Goal: Transaction & Acquisition: Book appointment/travel/reservation

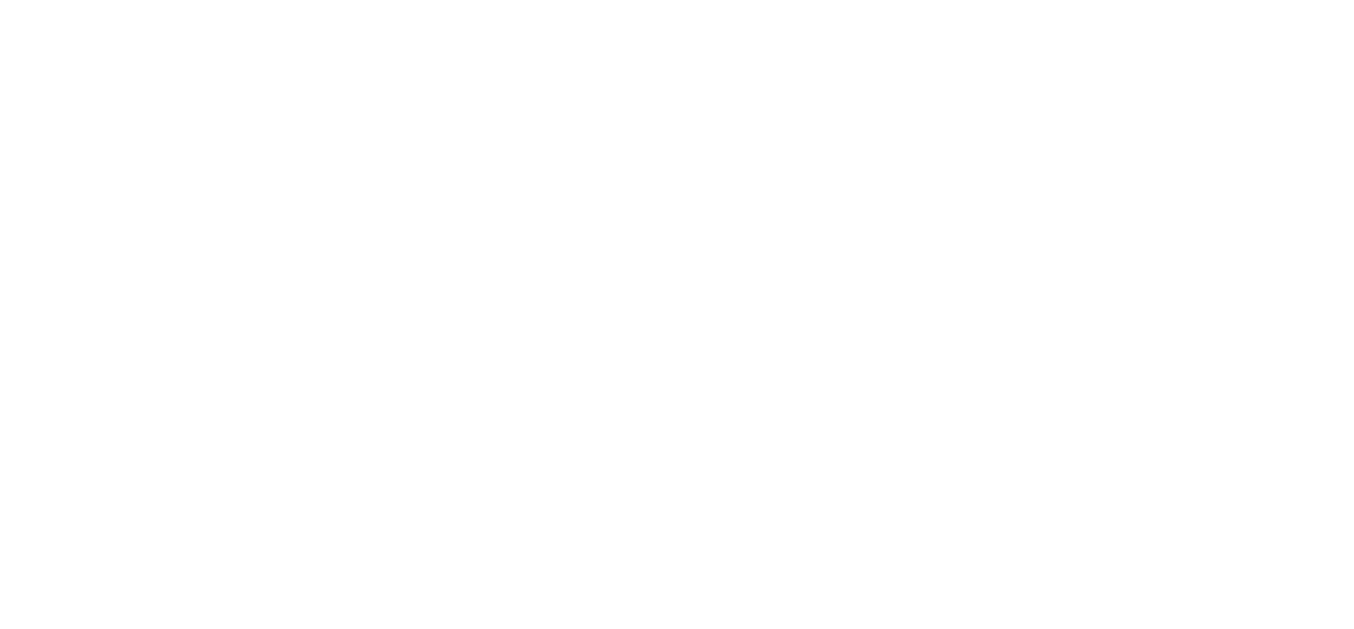
select select
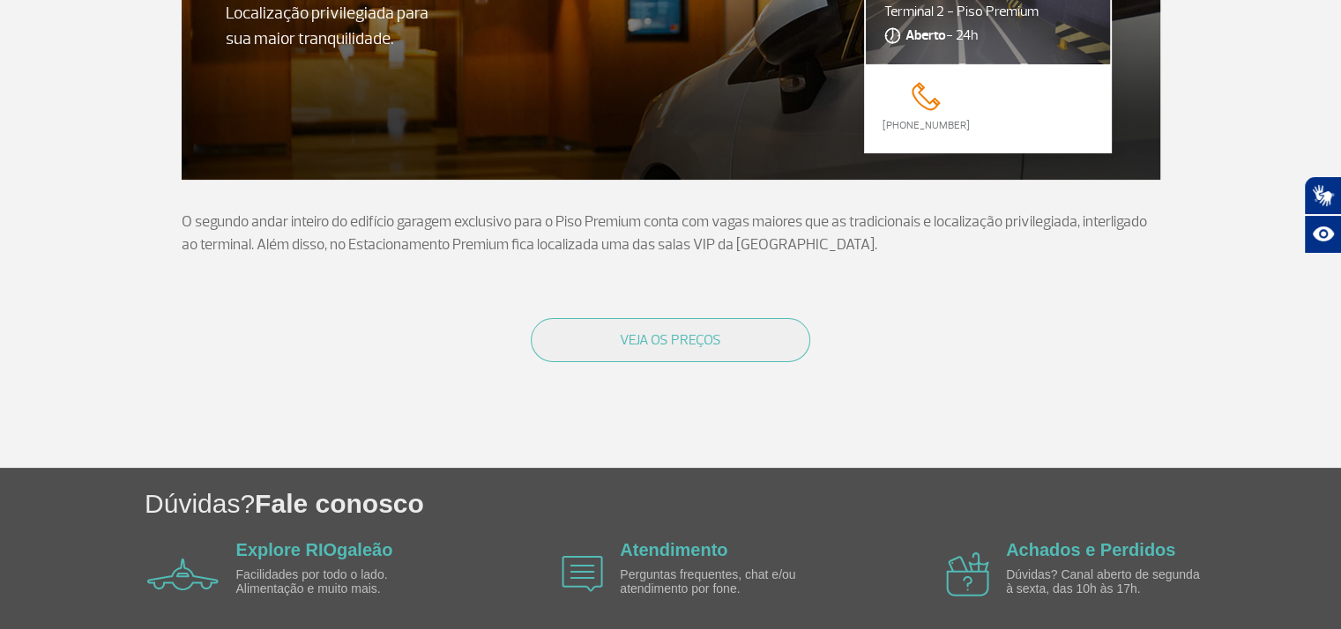
scroll to position [264, 0]
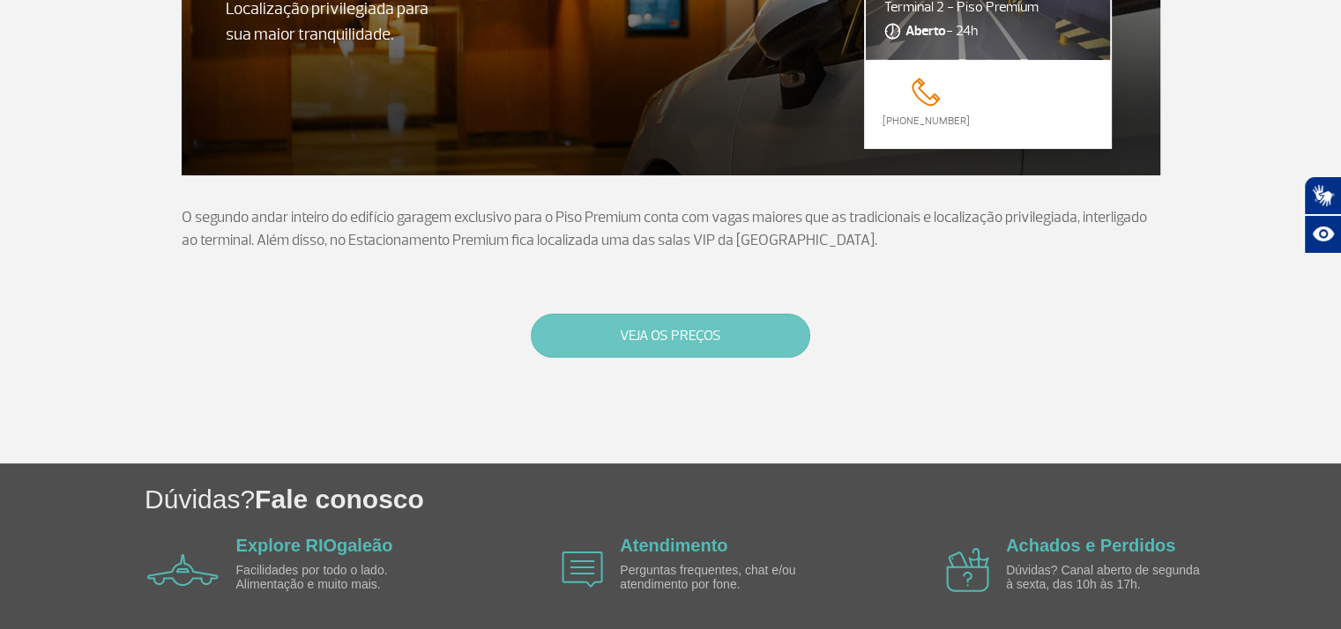
click at [680, 330] on button "VEJA OS PREÇOS" at bounding box center [670, 336] width 279 height 44
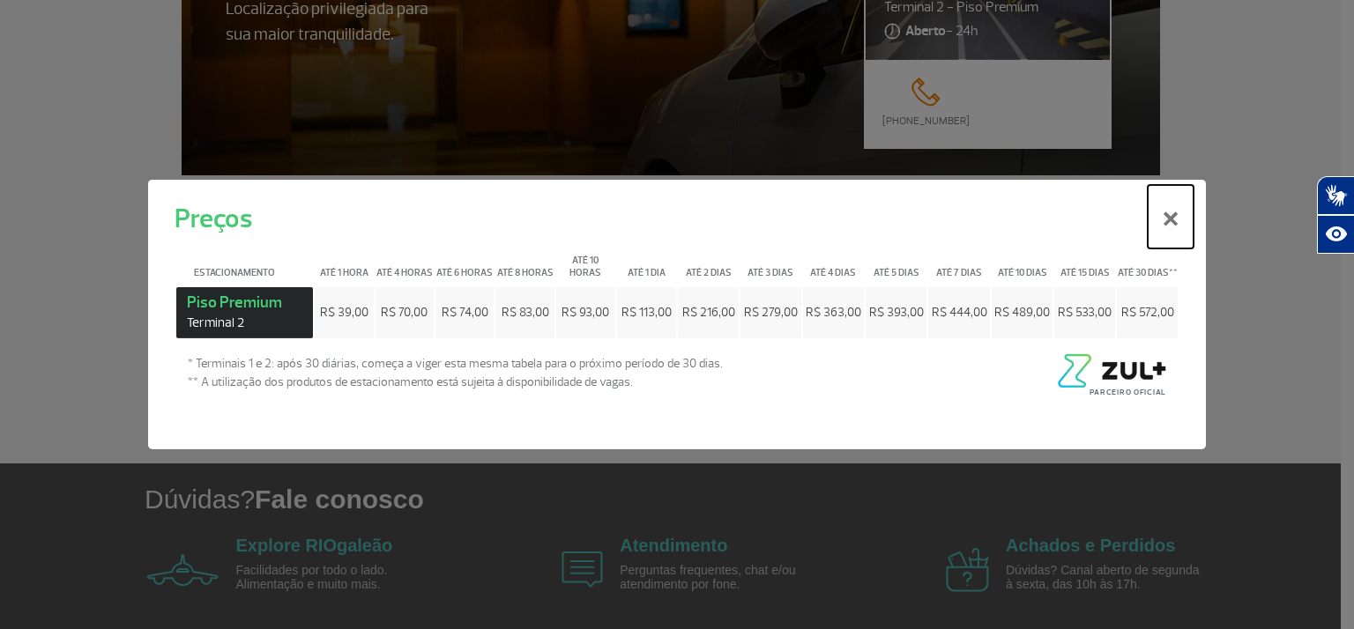
click at [1178, 224] on button "×" at bounding box center [1171, 216] width 46 height 63
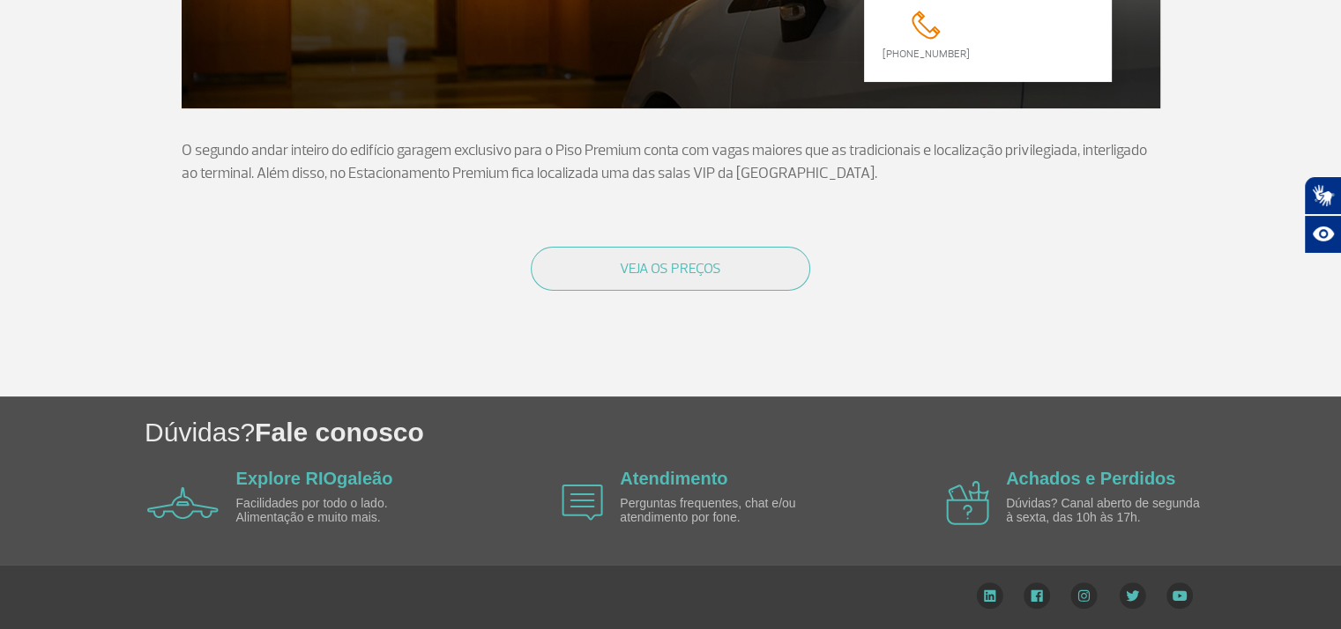
scroll to position [0, 0]
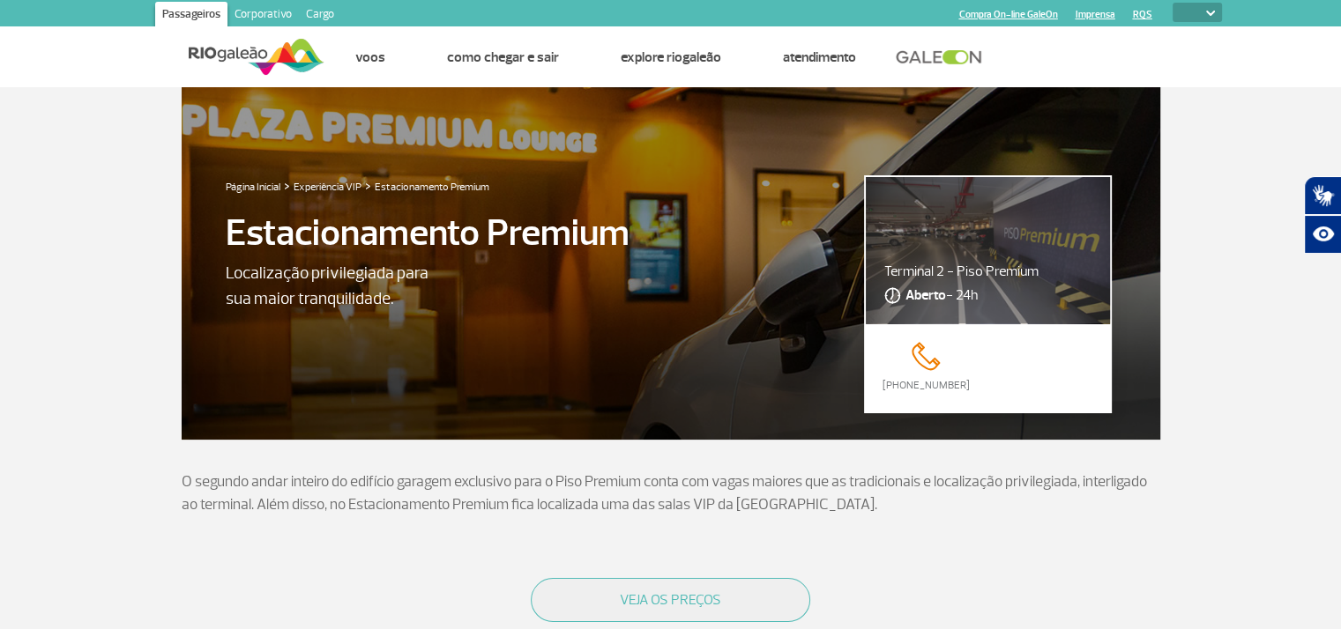
click at [1230, 151] on section "Página Inicial > Experiência VIP > Estacionamento Premium Estacionamento Premiu…" at bounding box center [670, 407] width 1341 height 641
click at [1197, 9] on select "PT ENG ESP" at bounding box center [1196, 12] width 49 height 19
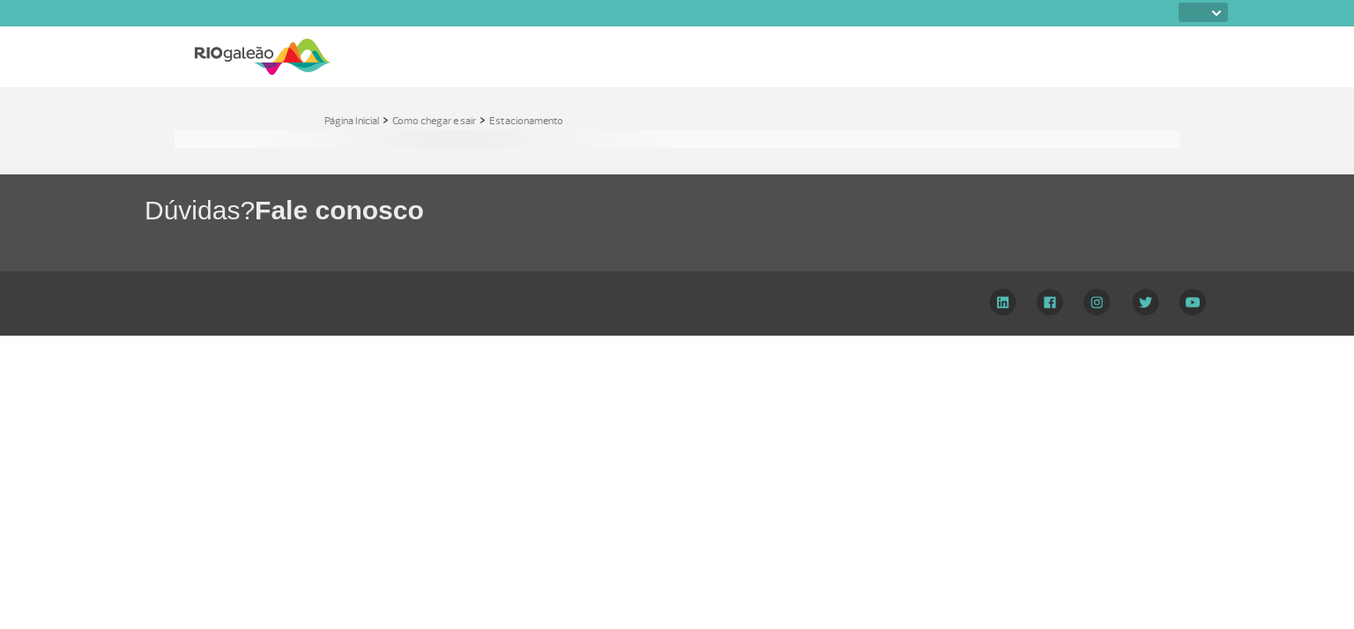
select select
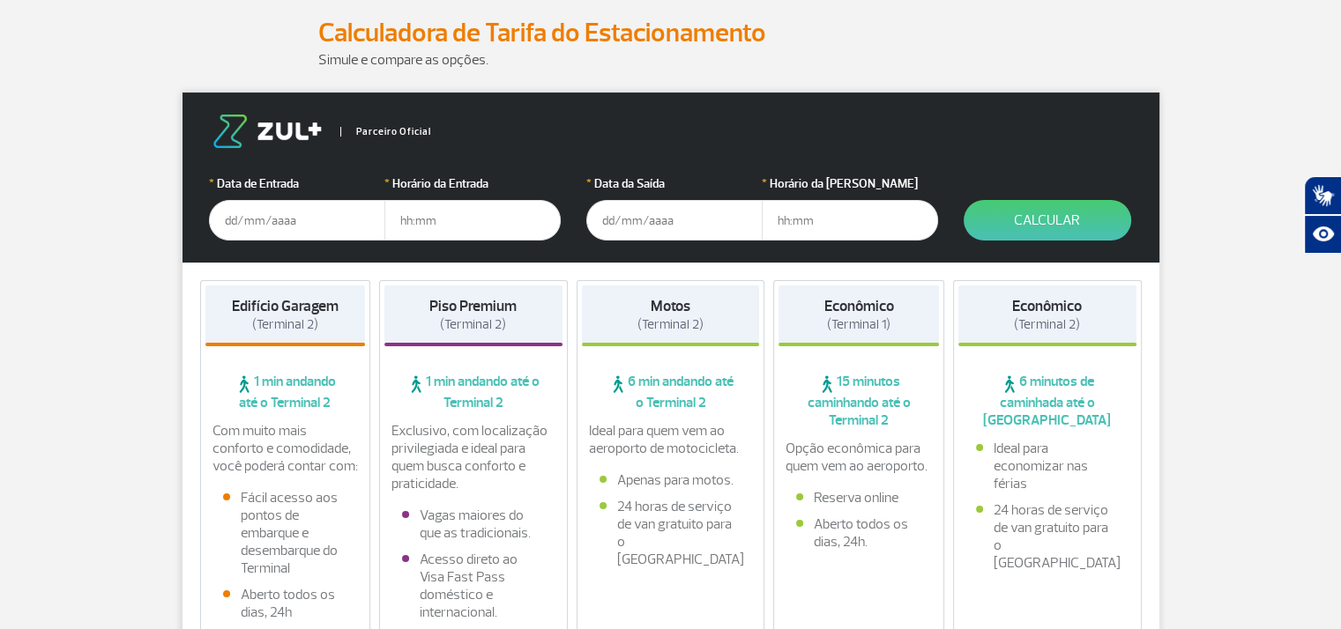
scroll to position [264, 0]
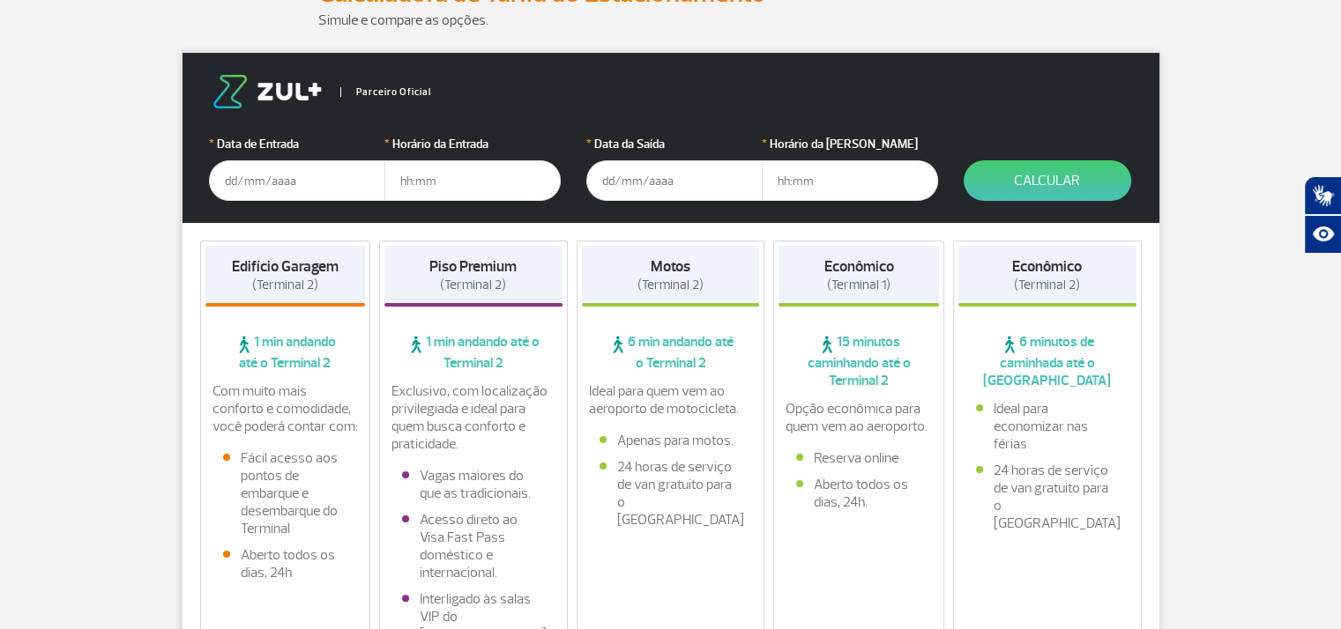
click at [331, 188] on input "text" at bounding box center [297, 180] width 176 height 41
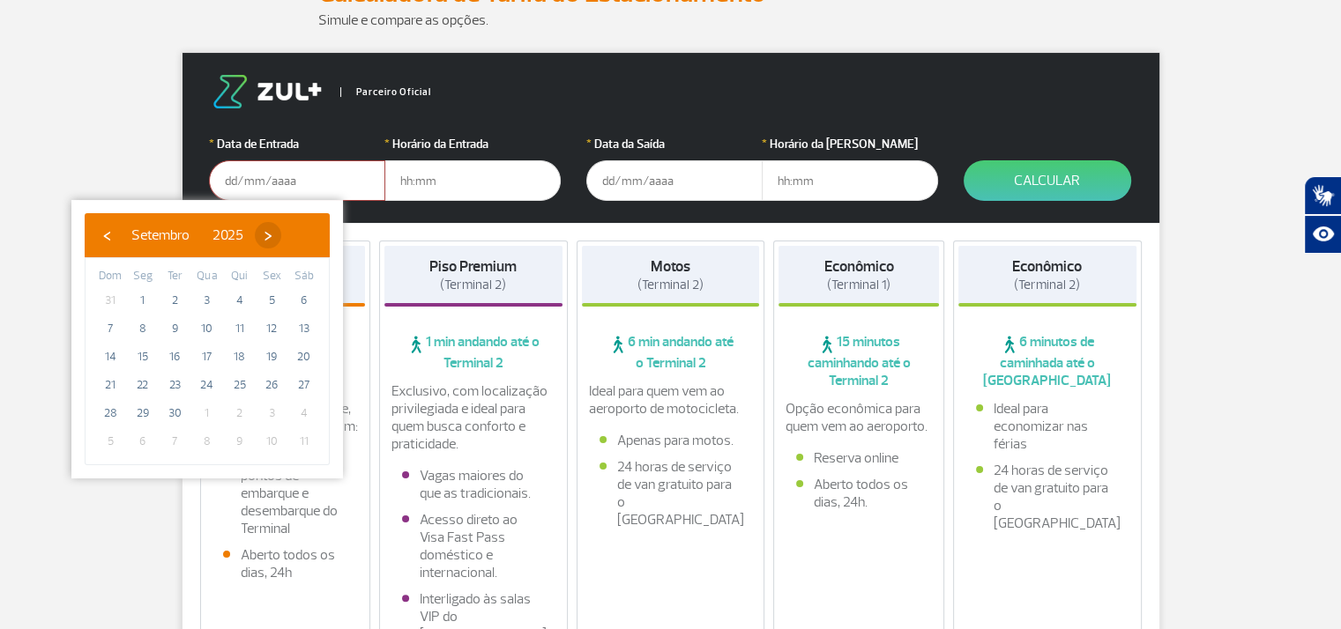
click at [281, 240] on span "›" at bounding box center [268, 235] width 26 height 26
click at [232, 300] on span "2" at bounding box center [240, 300] width 28 height 28
type input "[DATE]"
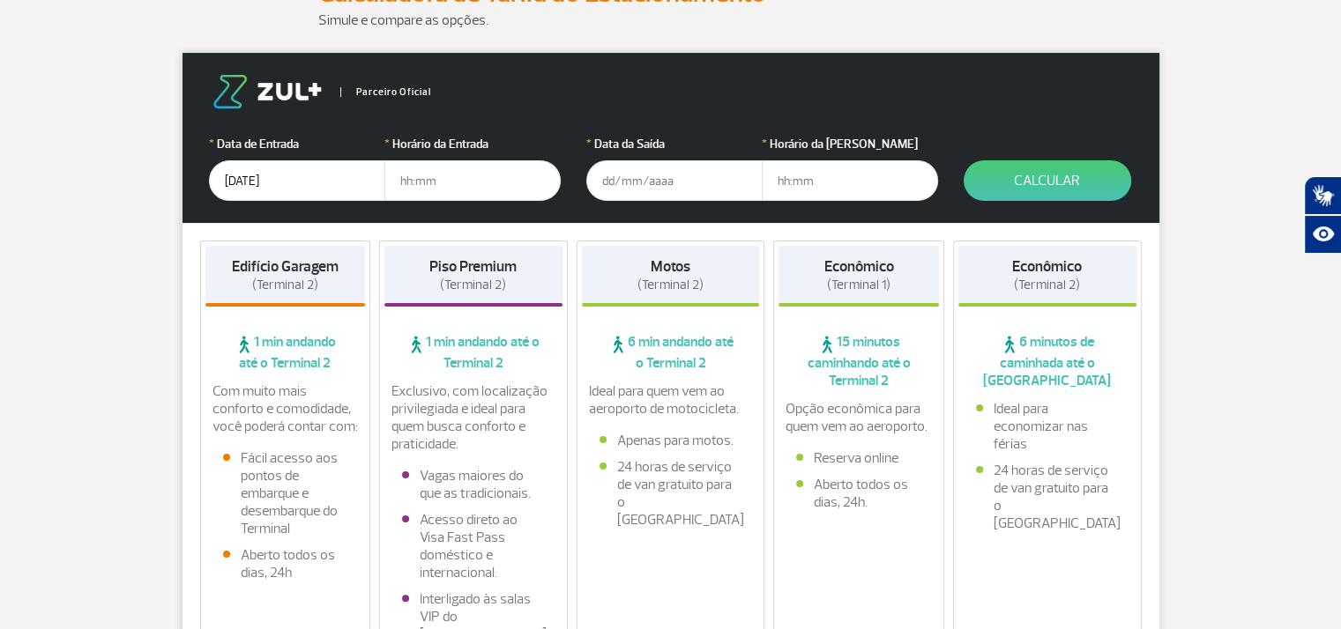
click at [423, 179] on input "text" at bounding box center [472, 180] width 176 height 41
type input "15:00"
click at [610, 189] on input "text" at bounding box center [674, 180] width 176 height 41
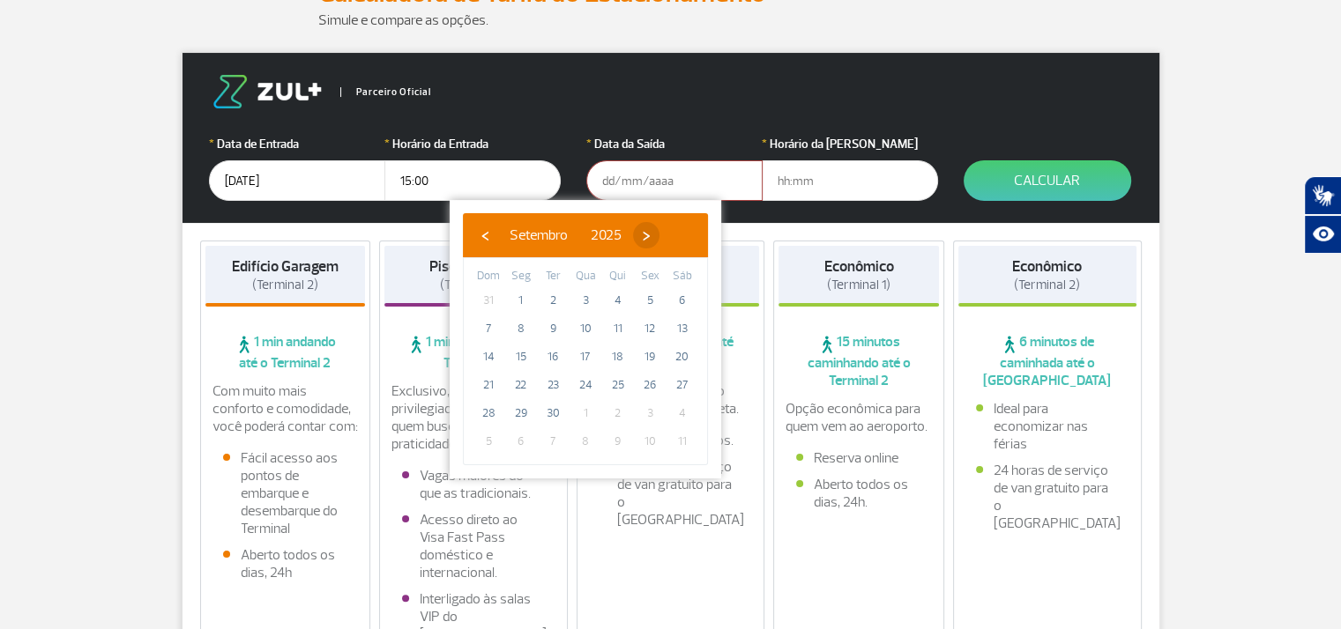
click at [659, 234] on span "›" at bounding box center [646, 235] width 26 height 26
click at [578, 331] on span "8" at bounding box center [585, 329] width 28 height 28
type input "[DATE]"
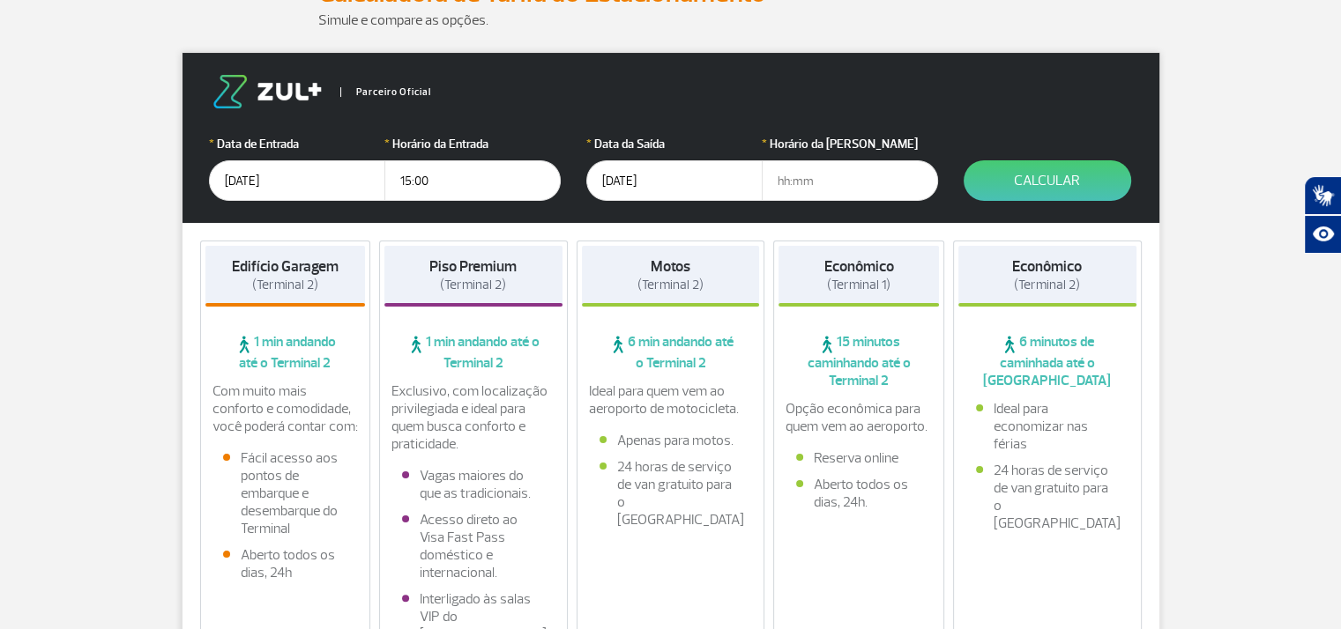
click at [780, 188] on input "text" at bounding box center [850, 180] width 176 height 41
type input "17:00"
click at [1022, 193] on button "Calcular" at bounding box center [1046, 180] width 167 height 41
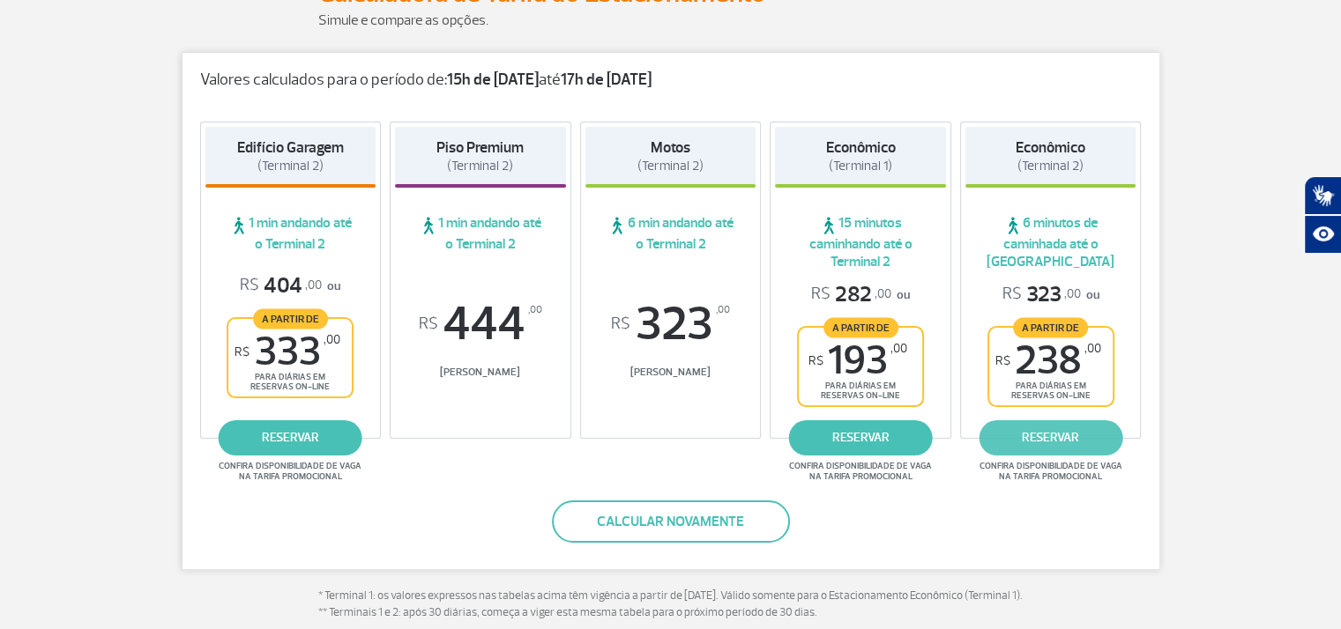
click at [1068, 442] on link "reservar" at bounding box center [1050, 437] width 144 height 35
click at [289, 432] on link "reservar" at bounding box center [291, 437] width 144 height 35
